Goal: Task Accomplishment & Management: Manage account settings

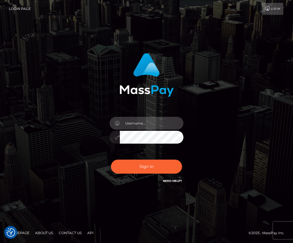
type input "[DATE]"
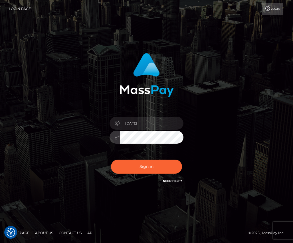
click at [146, 166] on button "Sign in" at bounding box center [146, 167] width 71 height 14
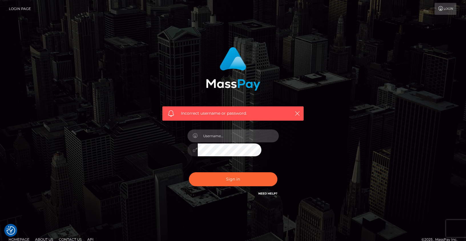
type input "[DATE]"
click at [233, 179] on button "Sign in" at bounding box center [233, 179] width 88 height 14
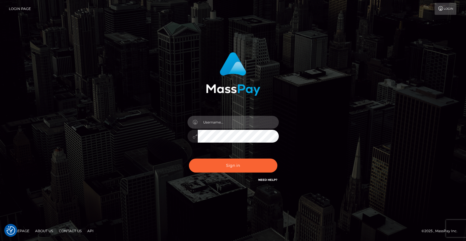
drag, startPoint x: 238, startPoint y: 123, endPoint x: 246, endPoint y: 124, distance: 8.4
click at [197, 122] on icon at bounding box center [195, 122] width 5 height 5
click at [246, 124] on input "text" at bounding box center [238, 122] width 81 height 13
type input "k"
type input "karringtonlemon@gmail.com"
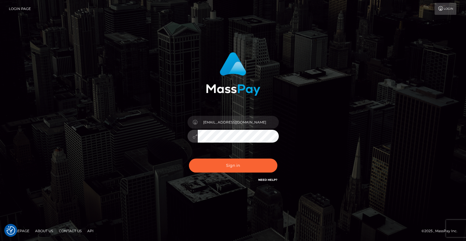
click at [233, 166] on button "Sign in" at bounding box center [233, 166] width 88 height 14
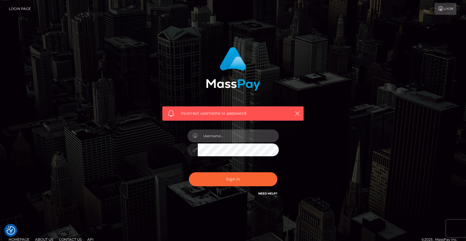
type input "karringtonlemon@gmail.com"
click at [299, 113] on icon "button" at bounding box center [298, 114] width 6 height 6
click at [299, 115] on icon "button" at bounding box center [298, 114] width 6 height 6
click at [296, 112] on icon "button" at bounding box center [298, 114] width 6 height 6
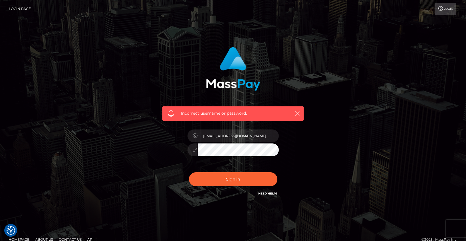
click at [297, 112] on icon "button" at bounding box center [298, 114] width 6 height 6
click at [299, 114] on icon "button" at bounding box center [298, 114] width 6 height 6
click at [441, 8] on icon at bounding box center [441, 8] width 6 height 5
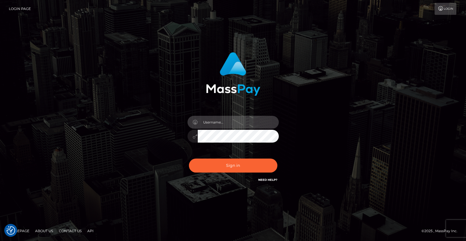
type input "[EMAIL_ADDRESS][DOMAIN_NAME]"
click at [233, 166] on button "Sign in" at bounding box center [233, 166] width 88 height 14
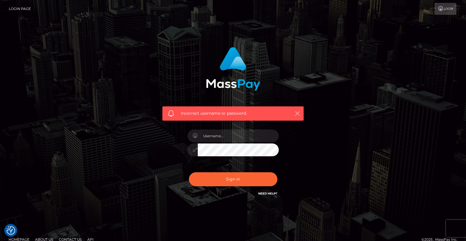
click at [298, 111] on icon "button" at bounding box center [298, 114] width 6 height 6
click at [266, 195] on link "Need Help?" at bounding box center [267, 194] width 19 height 4
click at [268, 193] on link "Need Help?" at bounding box center [267, 194] width 19 height 4
